Goal: Information Seeking & Learning: Learn about a topic

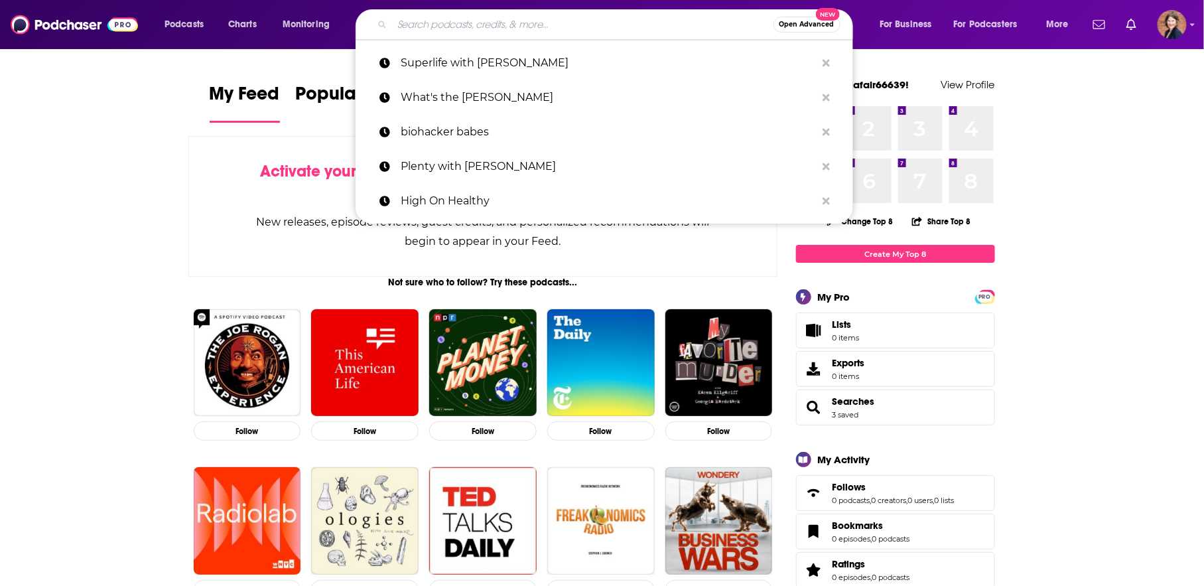
scroll to position [2, 0]
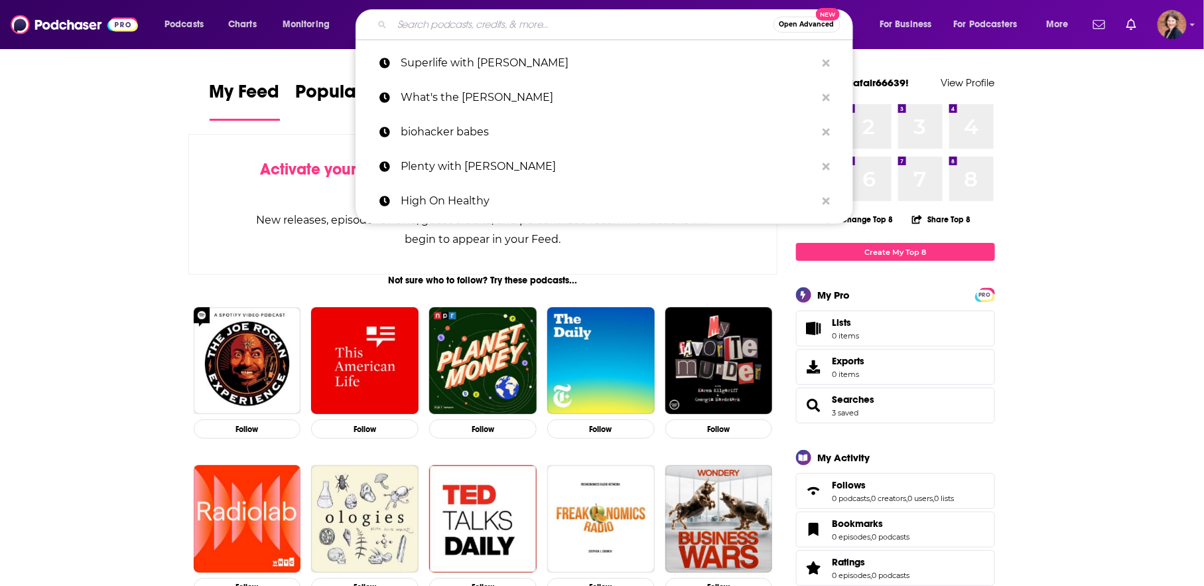
click at [479, 19] on input "Search podcasts, credits, & more..." at bounding box center [582, 24] width 381 height 21
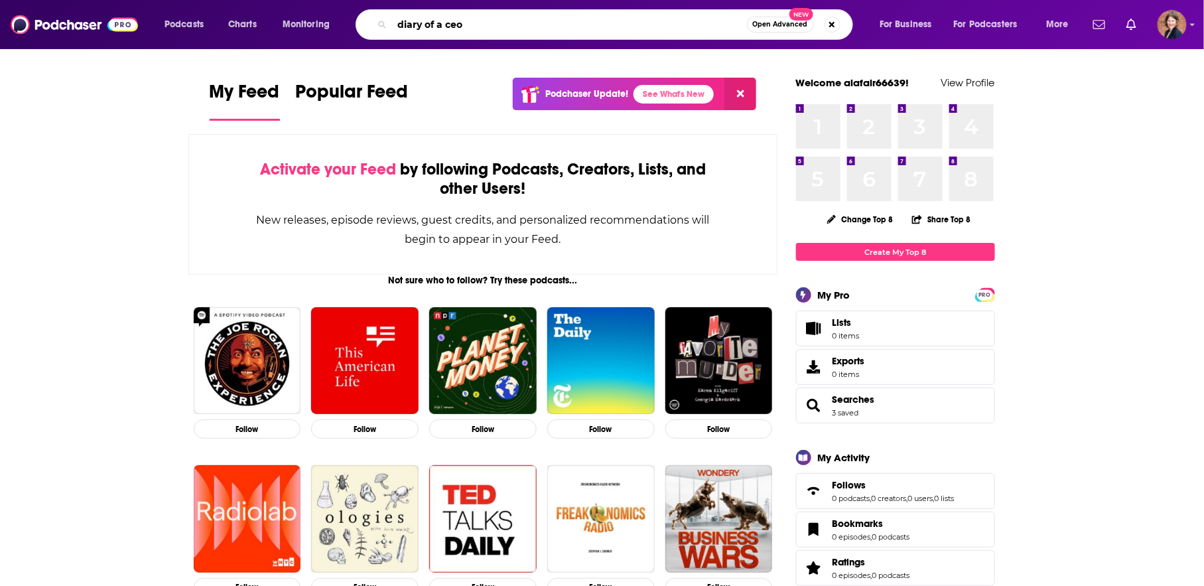
drag, startPoint x: 480, startPoint y: 22, endPoint x: 365, endPoint y: 23, distance: 114.8
click at [365, 23] on div "diary of a ceo Open Advanced New" at bounding box center [605, 24] width 498 height 31
type input "diary of a ceo"
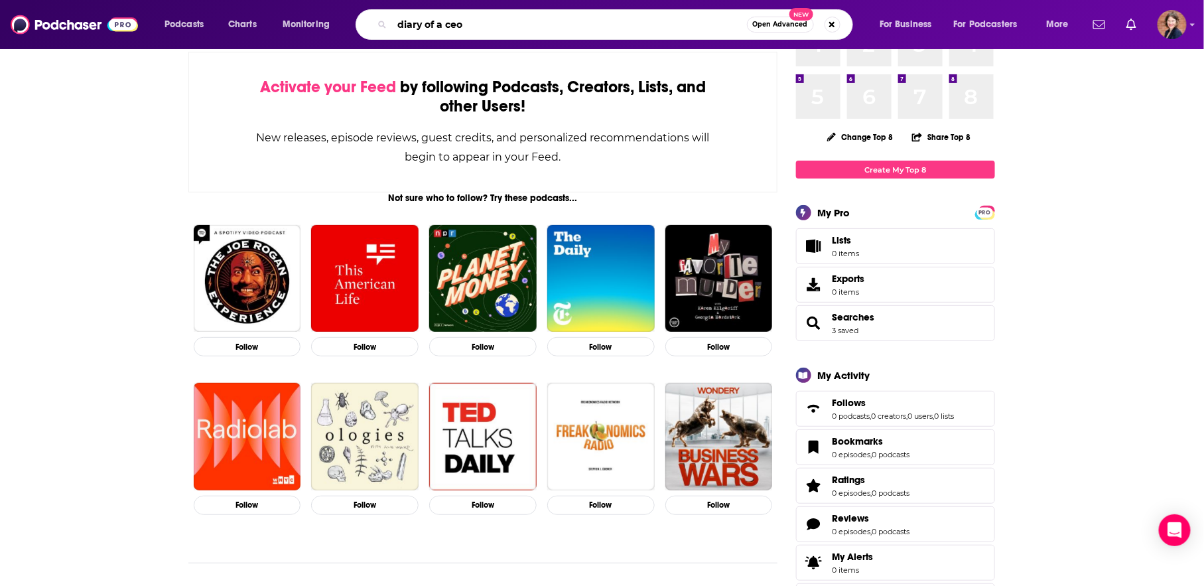
scroll to position [0, 0]
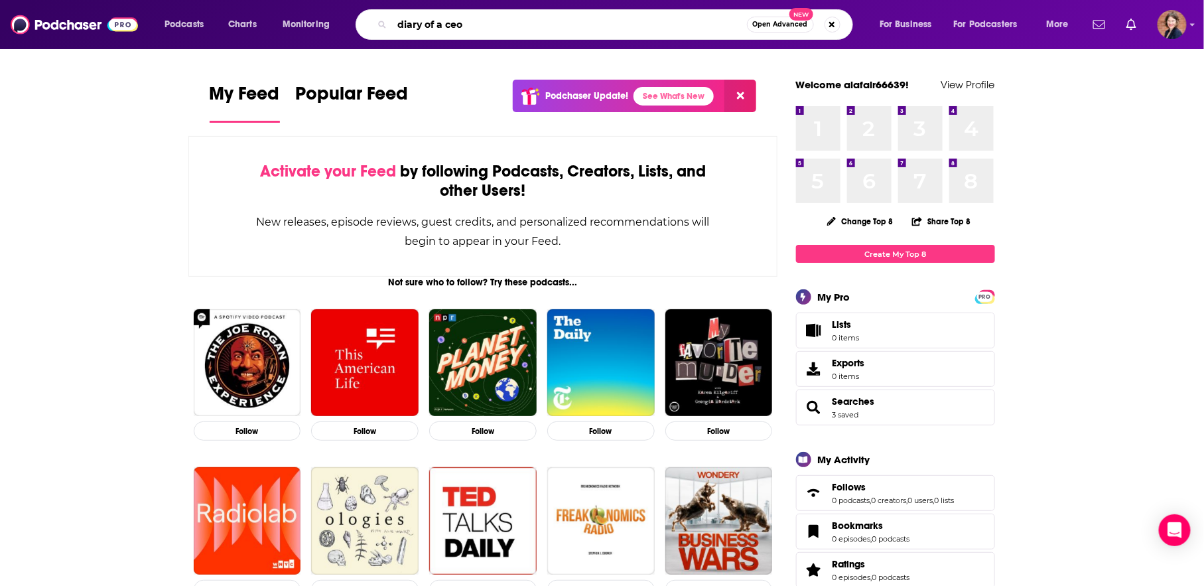
click at [590, 27] on input "diary of a ceo" at bounding box center [569, 24] width 355 height 21
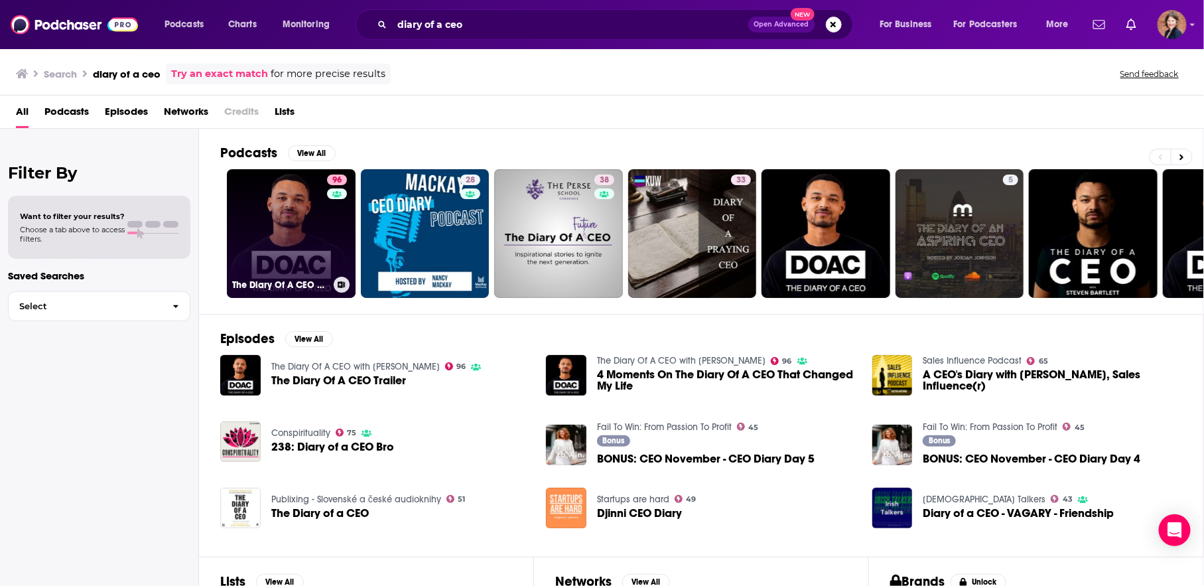
click at [310, 204] on link "96 The Diary Of A CEO with [PERSON_NAME]" at bounding box center [291, 233] width 129 height 129
